Goal: Consume media (video, audio)

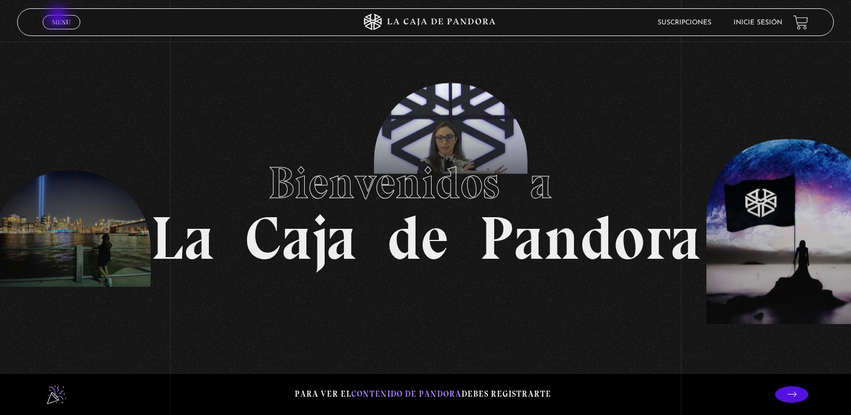
click at [59, 19] on span "Menu" at bounding box center [61, 22] width 18 height 7
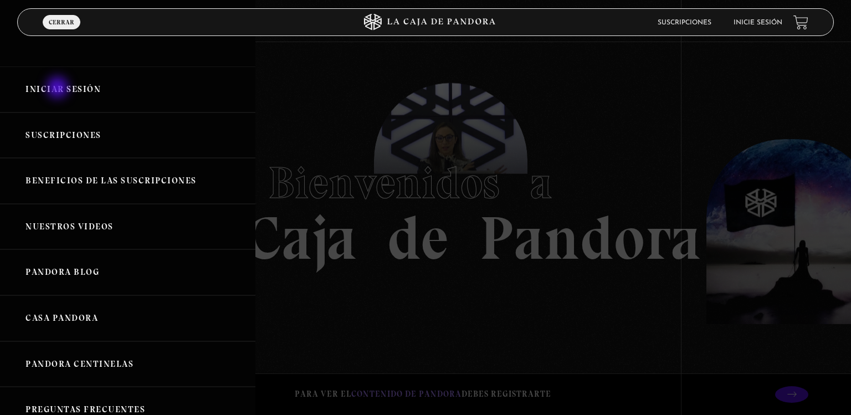
click at [59, 89] on link "Iniciar Sesión" at bounding box center [128, 90] width 256 height 46
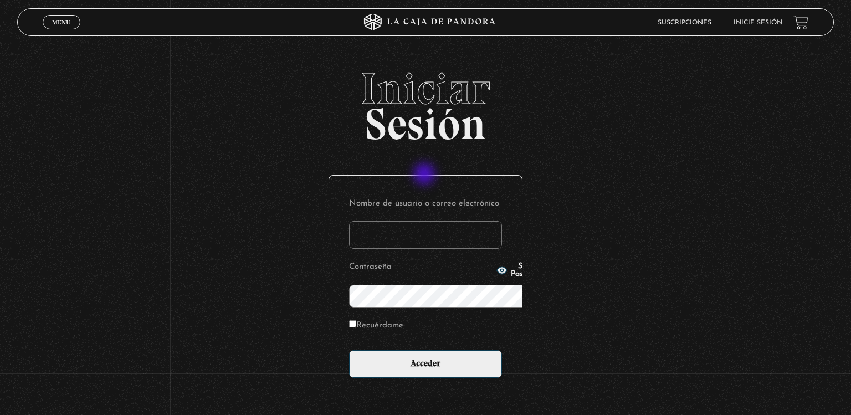
type input "[EMAIL_ADDRESS][DOMAIN_NAME]"
click at [349, 350] on input "Acceder" at bounding box center [425, 364] width 153 height 28
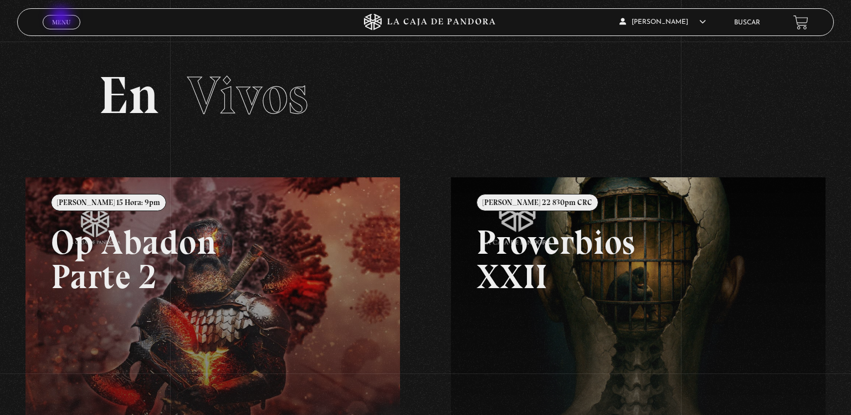
click at [62, 19] on span "Menu" at bounding box center [61, 22] width 18 height 7
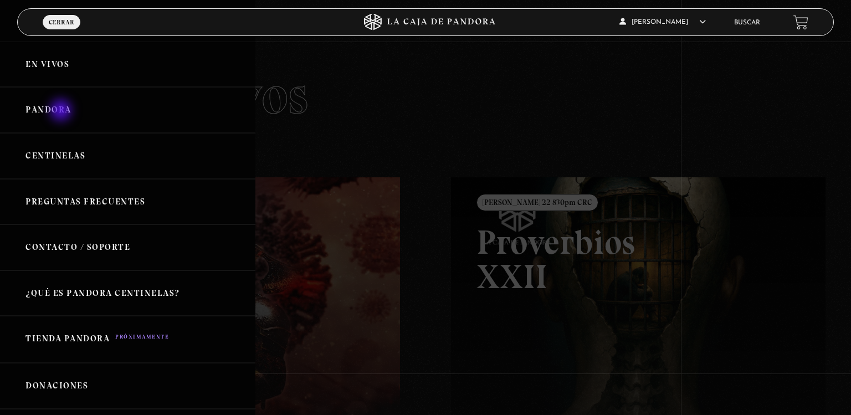
click at [62, 111] on link "Pandora" at bounding box center [128, 110] width 256 height 46
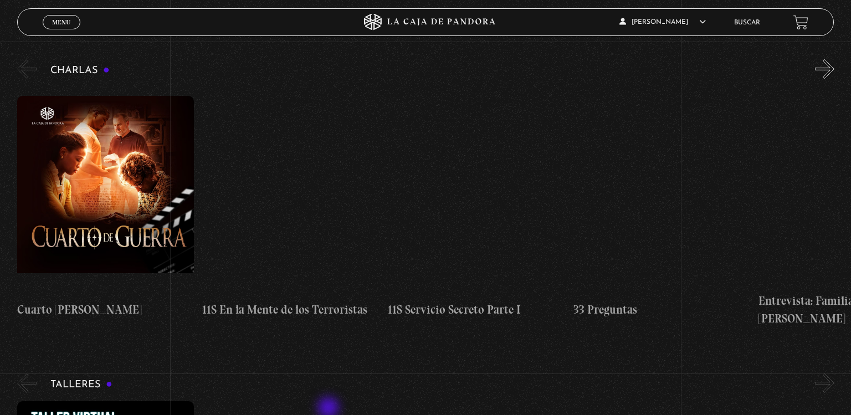
scroll to position [182, 0]
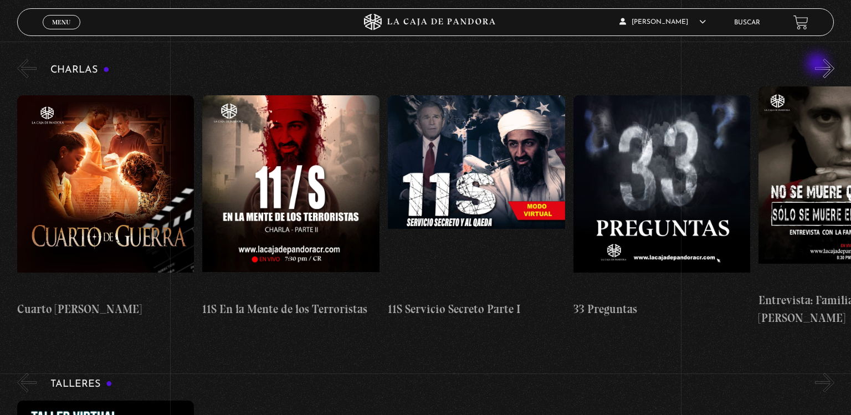
click at [819, 65] on button "»" at bounding box center [824, 68] width 19 height 19
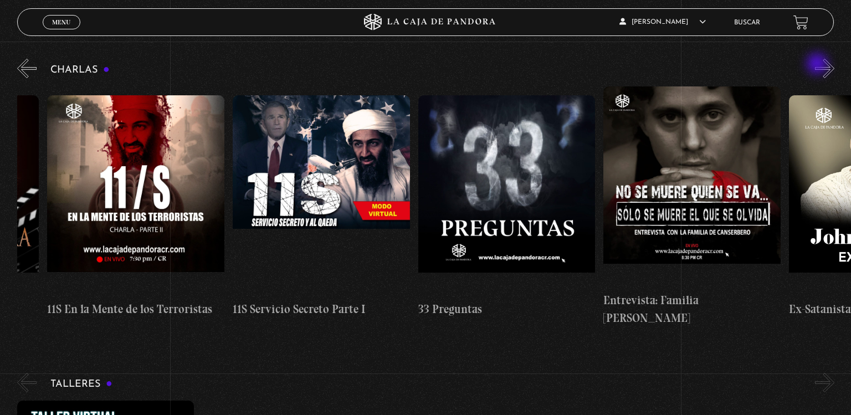
click at [819, 65] on button "»" at bounding box center [824, 68] width 19 height 19
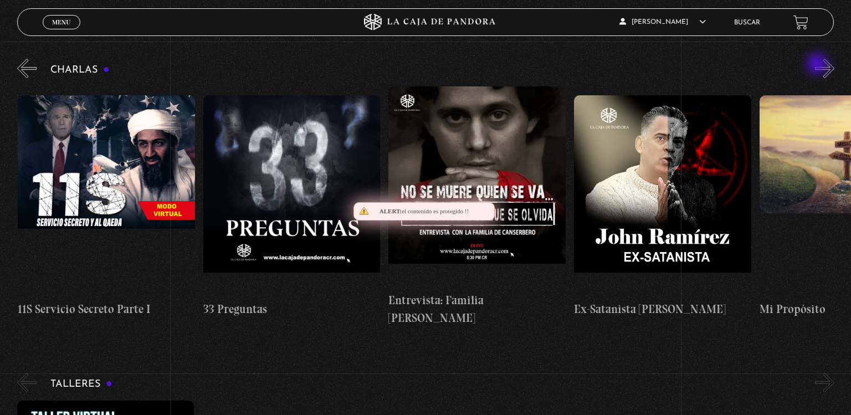
click at [819, 65] on button "»" at bounding box center [824, 68] width 19 height 19
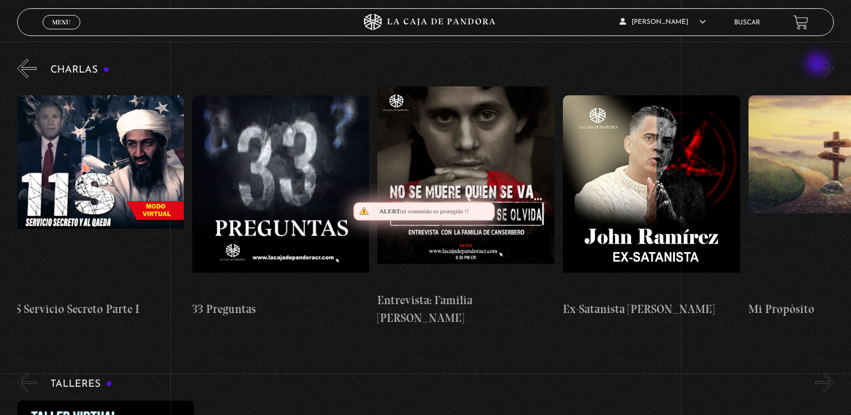
scroll to position [0, 463]
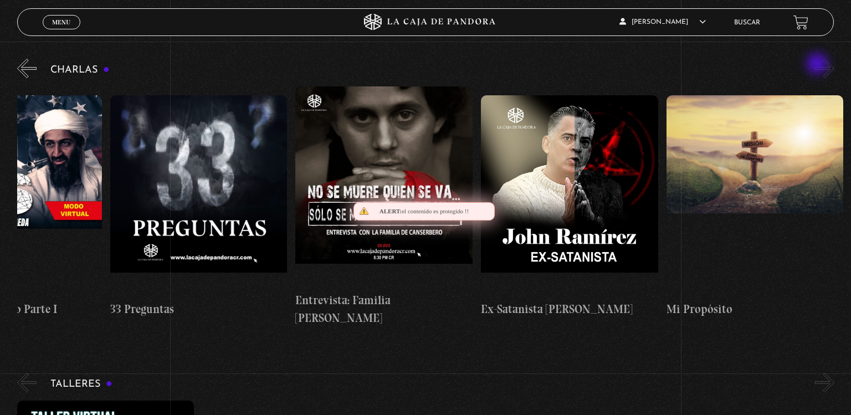
click at [819, 65] on button "»" at bounding box center [824, 68] width 19 height 19
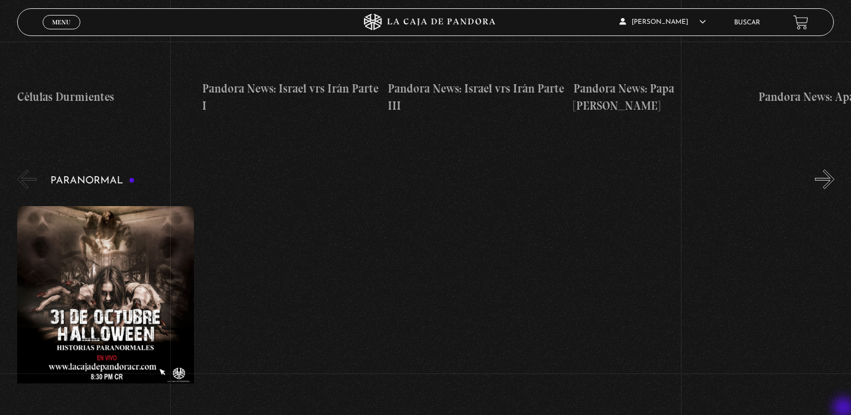
scroll to position [1018, 0]
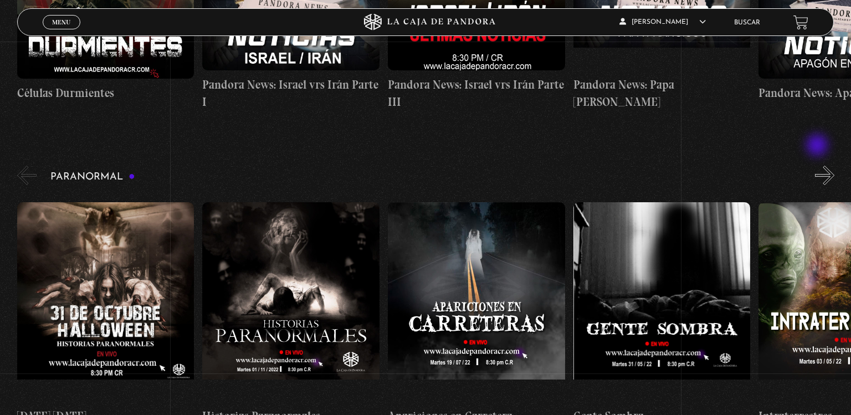
click at [819, 166] on button "»" at bounding box center [824, 175] width 19 height 19
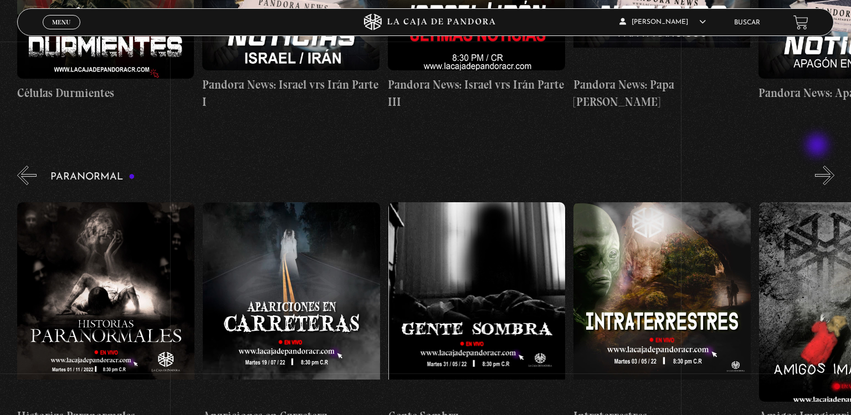
click at [819, 166] on button "»" at bounding box center [824, 175] width 19 height 19
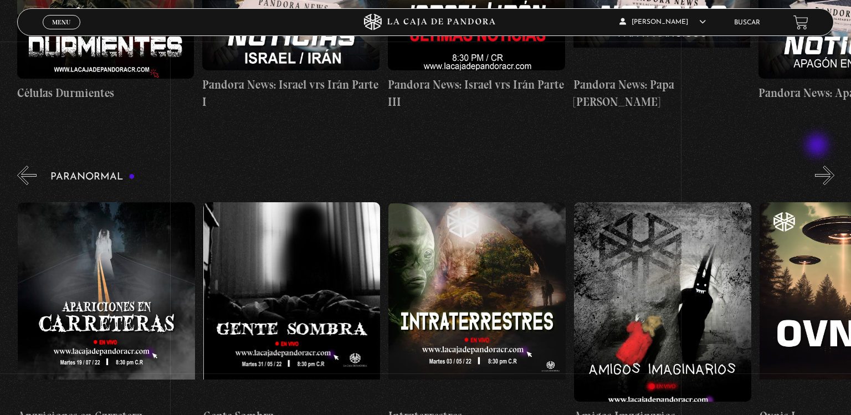
click at [819, 166] on button "»" at bounding box center [824, 175] width 19 height 19
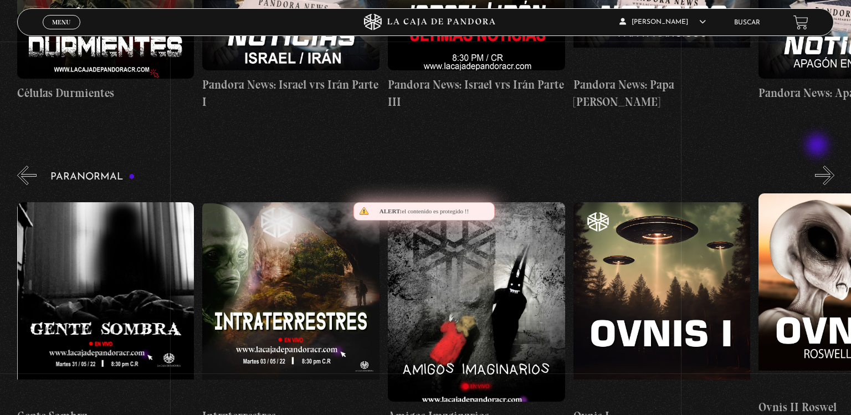
click at [819, 166] on button "»" at bounding box center [824, 175] width 19 height 19
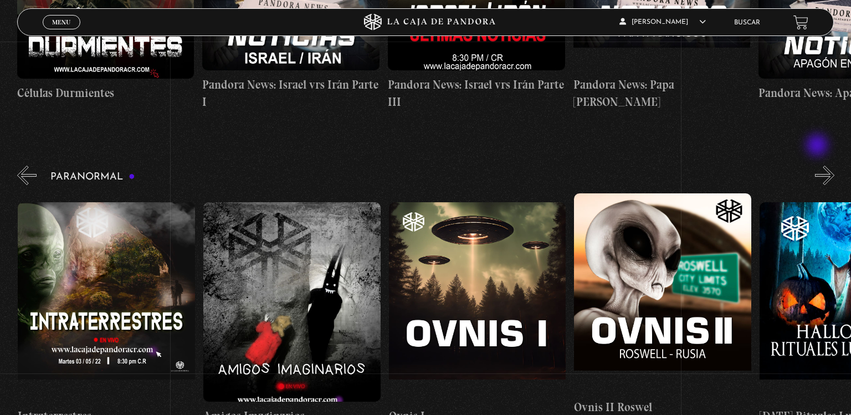
scroll to position [0, 742]
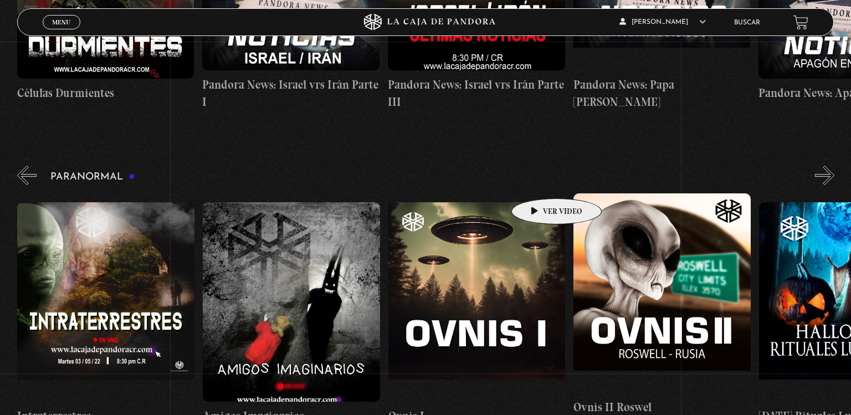
click at [539, 202] on figure at bounding box center [477, 302] width 177 height 200
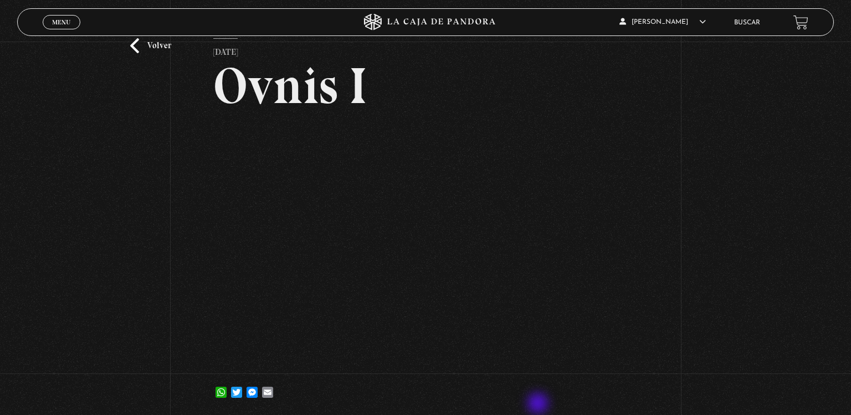
scroll to position [47, 0]
